Goal: Information Seeking & Learning: Find specific fact

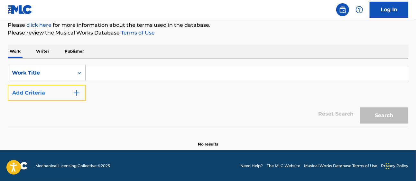
click at [42, 96] on button "Add Criteria" at bounding box center [47, 93] width 78 height 16
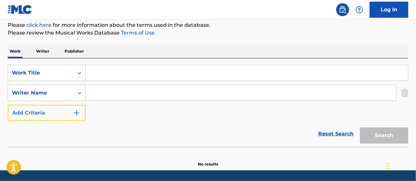
click at [77, 114] on img "Search Form" at bounding box center [77, 113] width 8 height 8
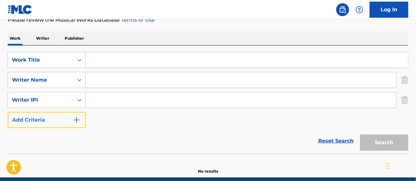
scroll to position [118, 0]
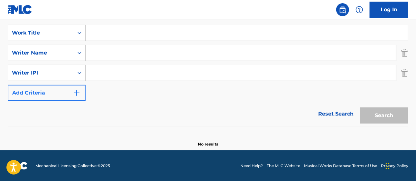
click at [77, 114] on div "Reset Search Search" at bounding box center [208, 114] width 401 height 26
click at [321, 110] on link "Reset Search" at bounding box center [336, 114] width 42 height 14
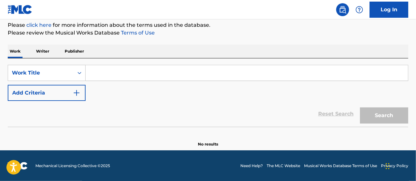
click at [275, 74] on input "Search Form" at bounding box center [247, 72] width 322 height 15
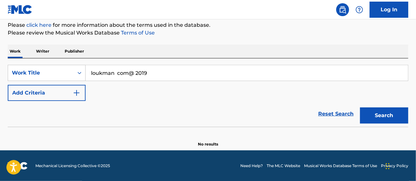
type input "loukman com@ 2019"
click at [360, 107] on button "Search" at bounding box center [384, 115] width 48 height 16
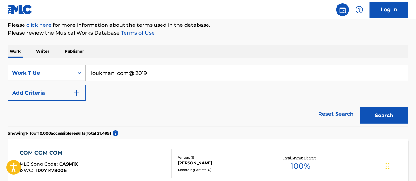
click at [294, 122] on div "Reset Search Search" at bounding box center [208, 114] width 401 height 26
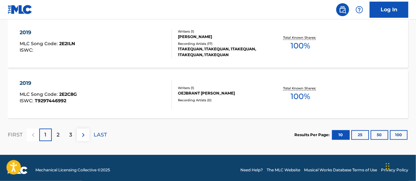
scroll to position [607, 0]
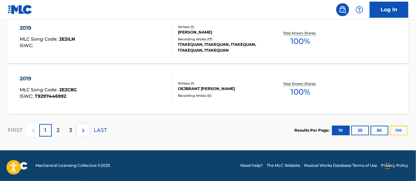
click at [395, 126] on button "100" at bounding box center [399, 130] width 18 height 10
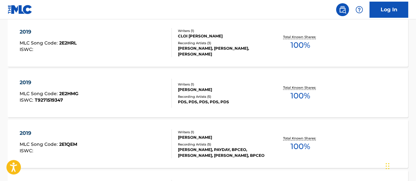
scroll to position [1970, 0]
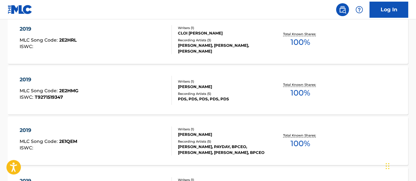
click at [250, 147] on div "[PERSON_NAME], PAYDAY, BPCEO, [PERSON_NAME], [PERSON_NAME], BPCEO" at bounding box center [222, 150] width 89 height 12
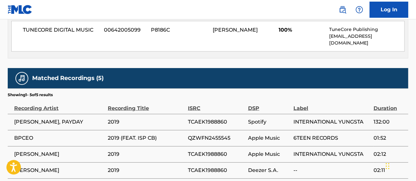
scroll to position [321, 0]
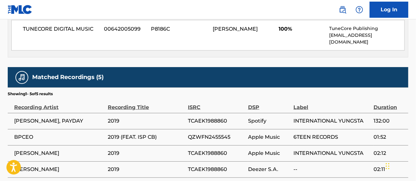
click at [118, 31] on span "00642005099" at bounding box center [125, 29] width 42 height 8
copy span "00642005099"
